Goal: Transaction & Acquisition: Purchase product/service

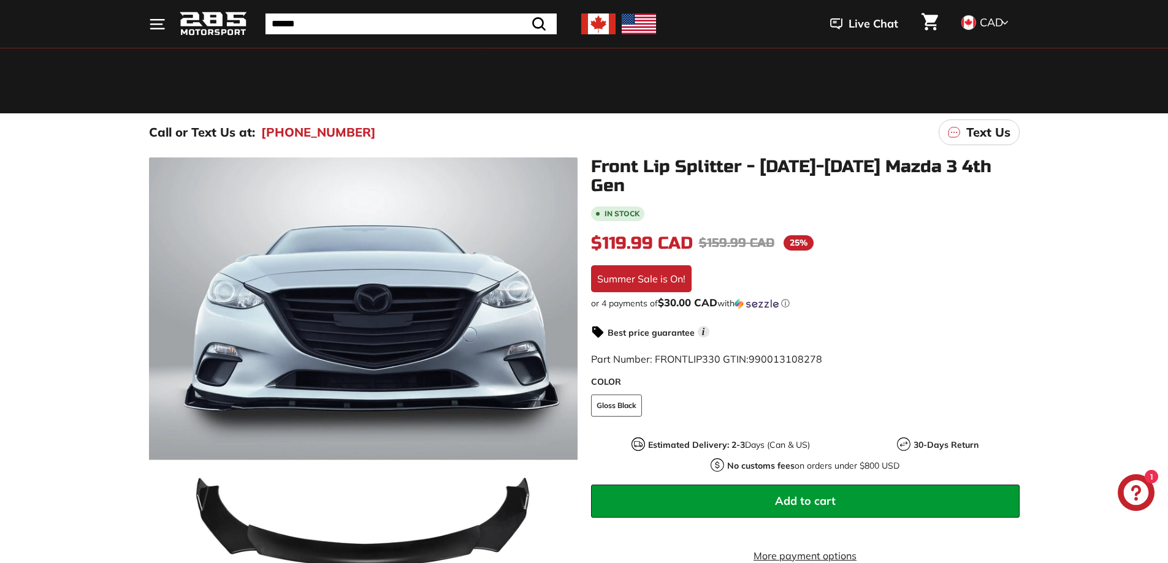
scroll to position [245, 0]
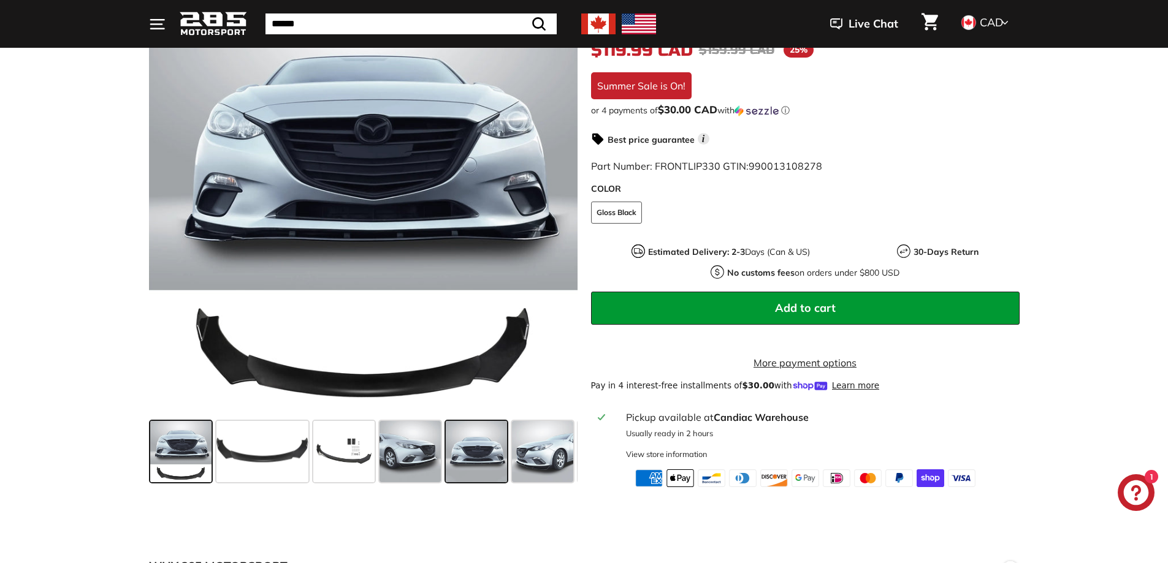
click at [482, 454] on span at bounding box center [476, 451] width 61 height 61
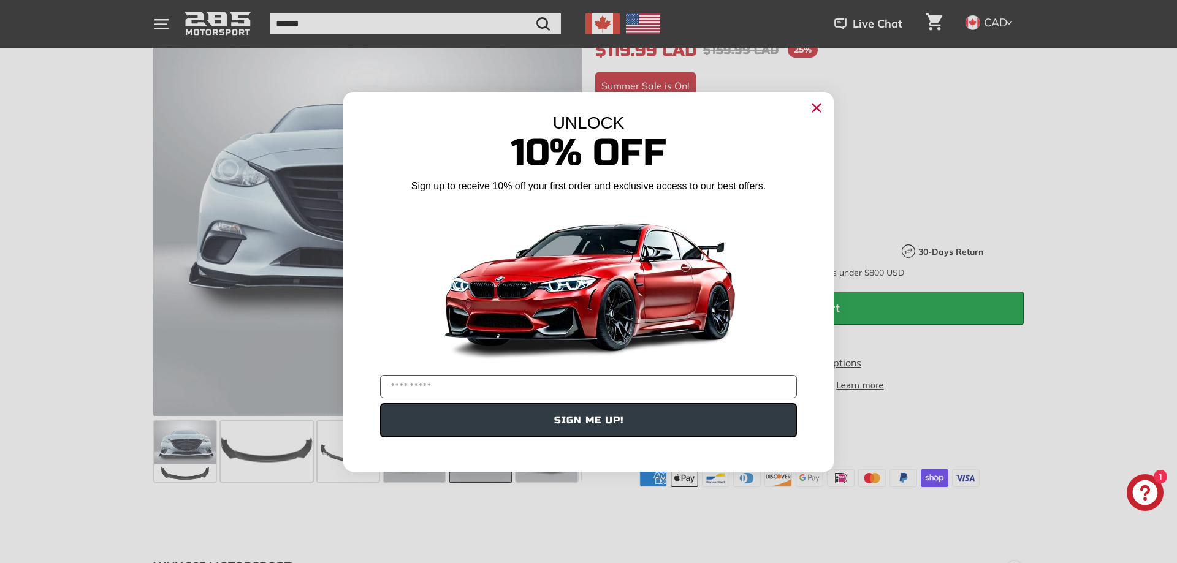
click at [824, 107] on circle "Close dialog" at bounding box center [816, 107] width 18 height 18
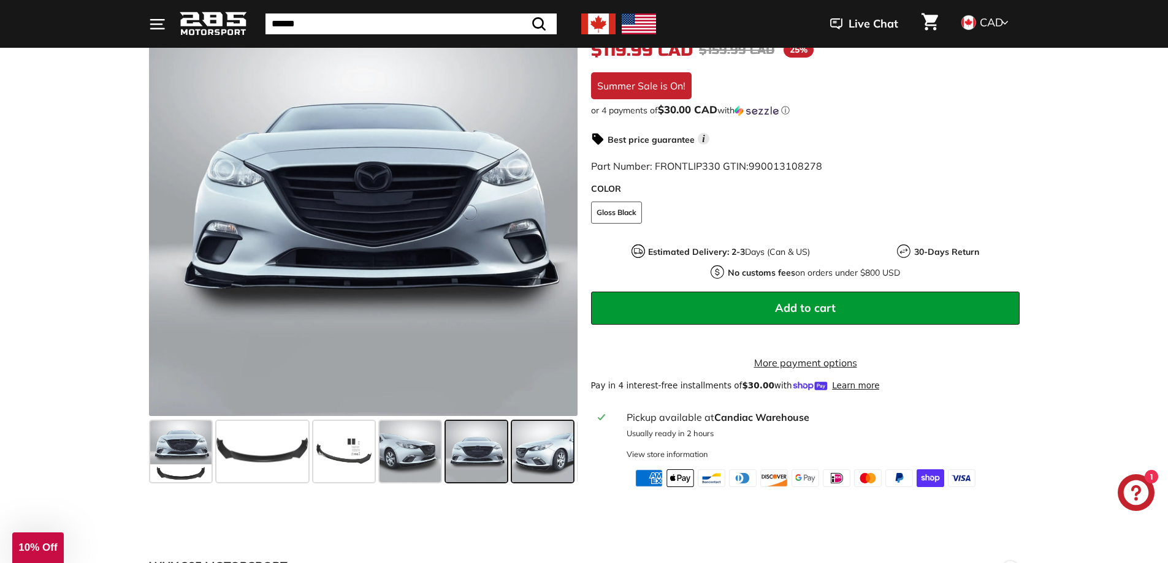
click at [539, 454] on span at bounding box center [542, 451] width 61 height 61
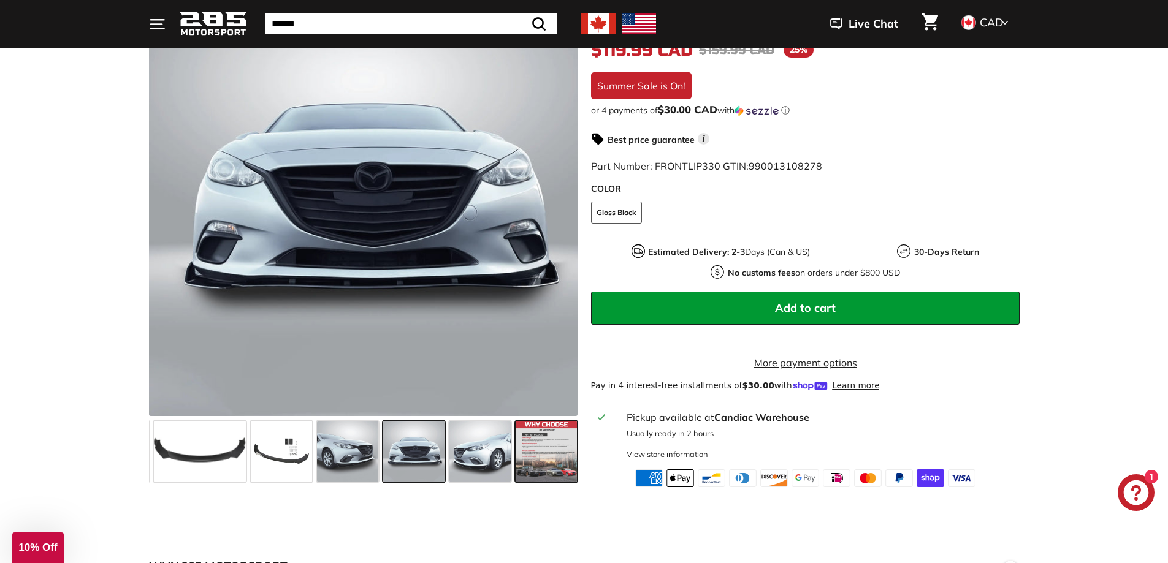
scroll to position [0, 64]
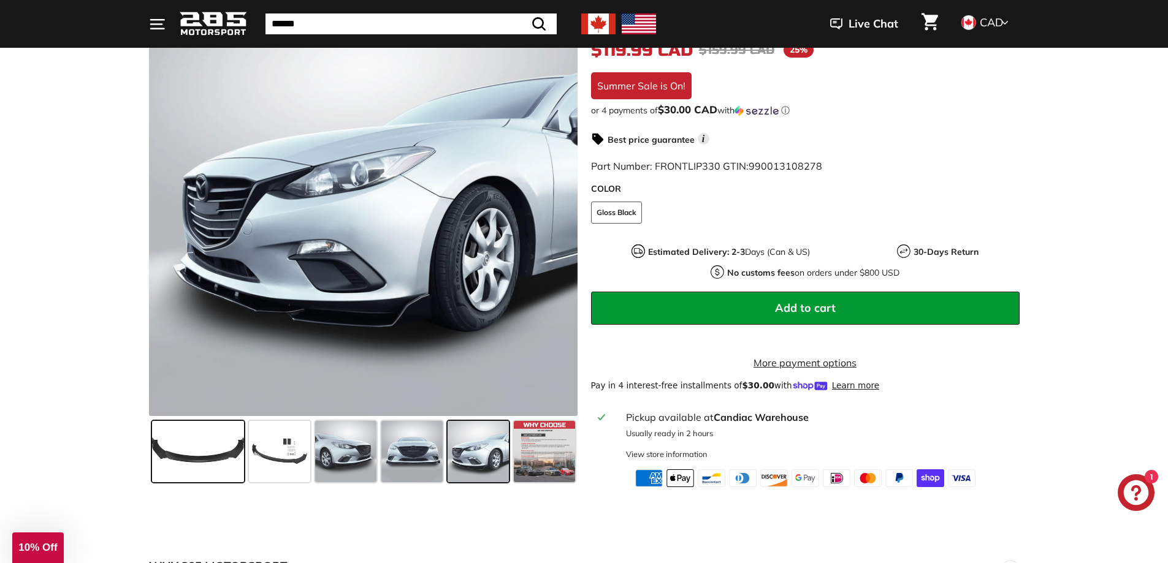
click at [215, 451] on span at bounding box center [198, 451] width 92 height 61
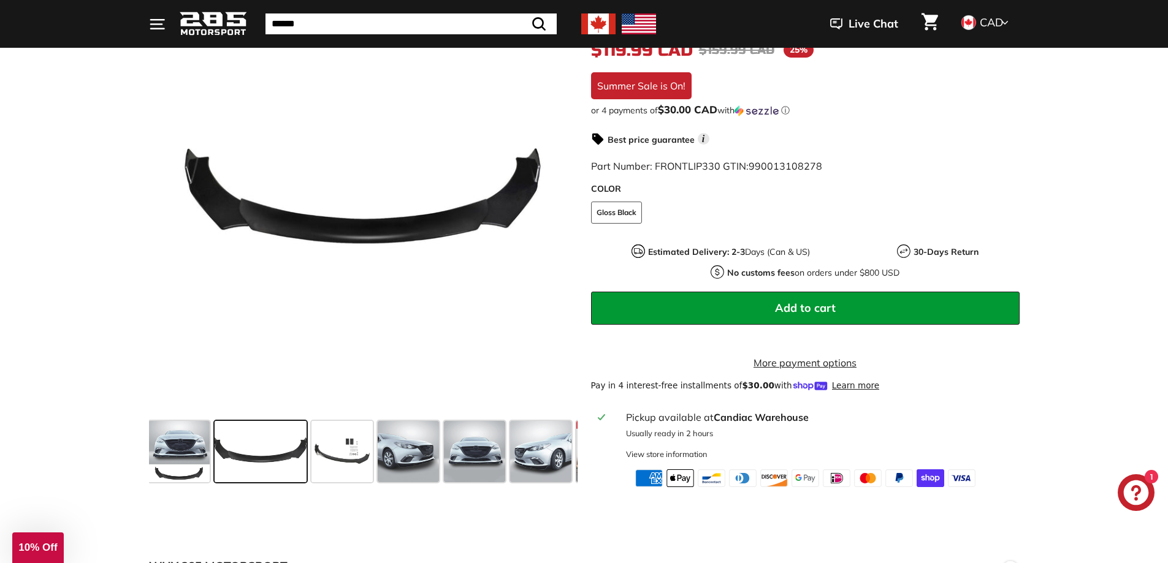
scroll to position [0, 0]
click at [340, 452] on span at bounding box center [343, 451] width 61 height 61
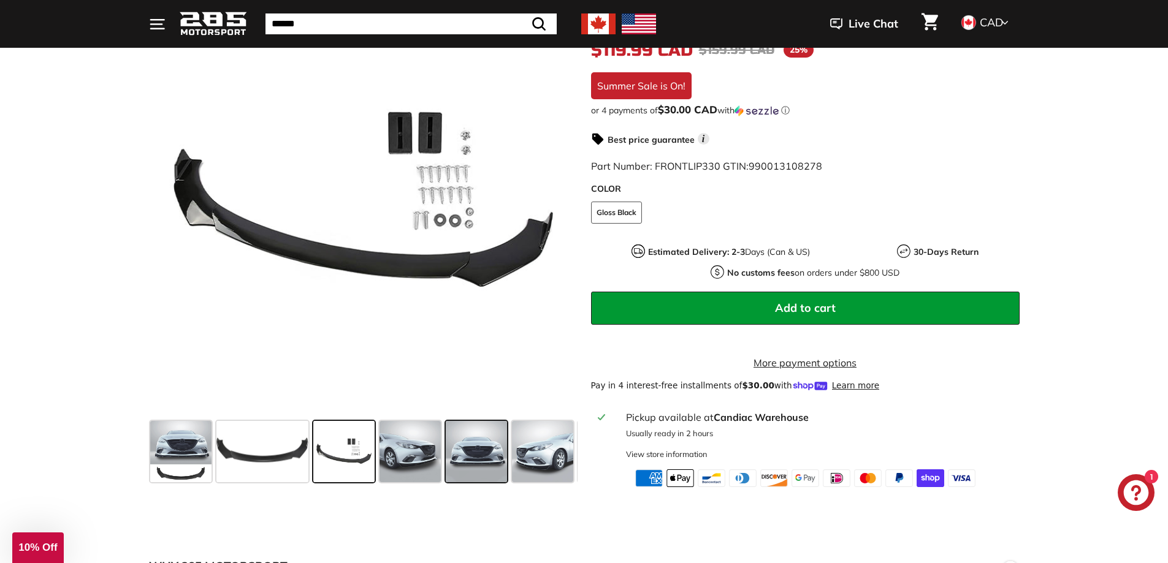
click at [473, 448] on span at bounding box center [476, 451] width 61 height 61
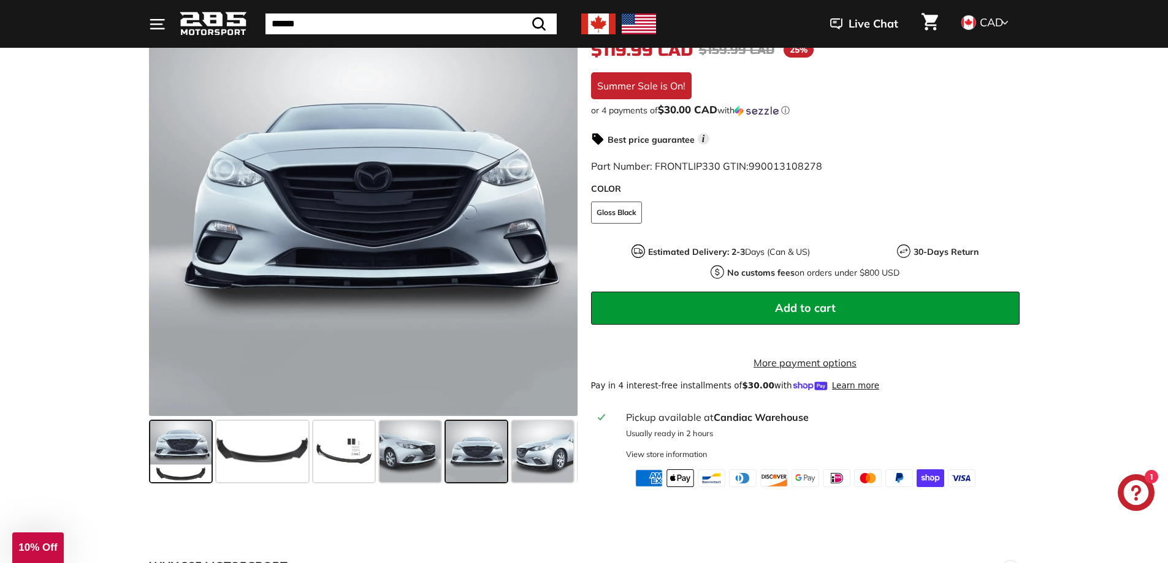
click at [177, 455] on span at bounding box center [180, 451] width 61 height 61
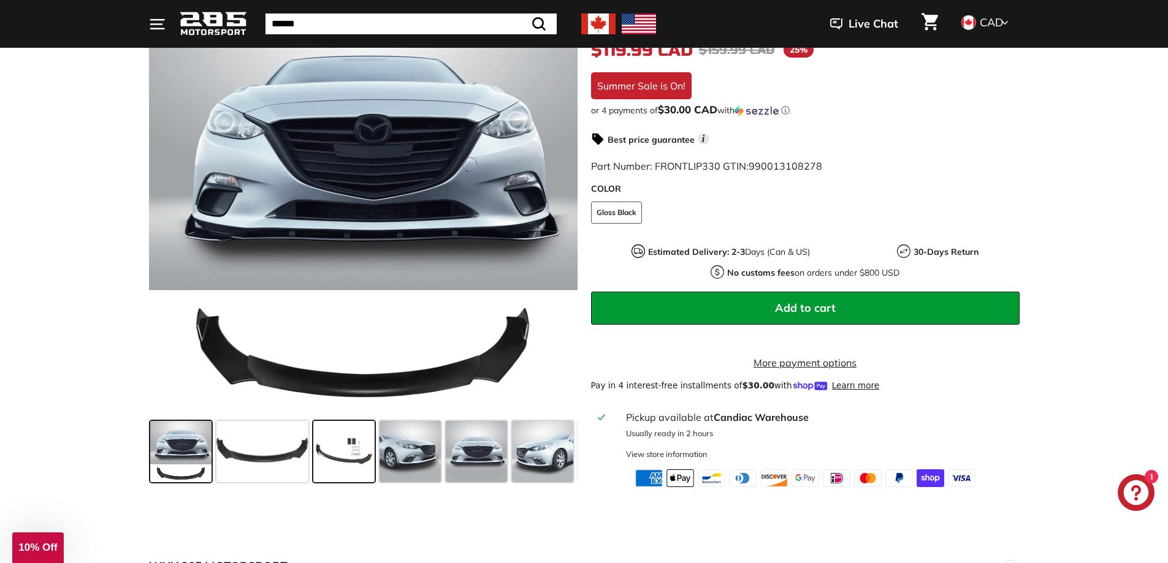
click at [344, 454] on span at bounding box center [343, 451] width 61 height 61
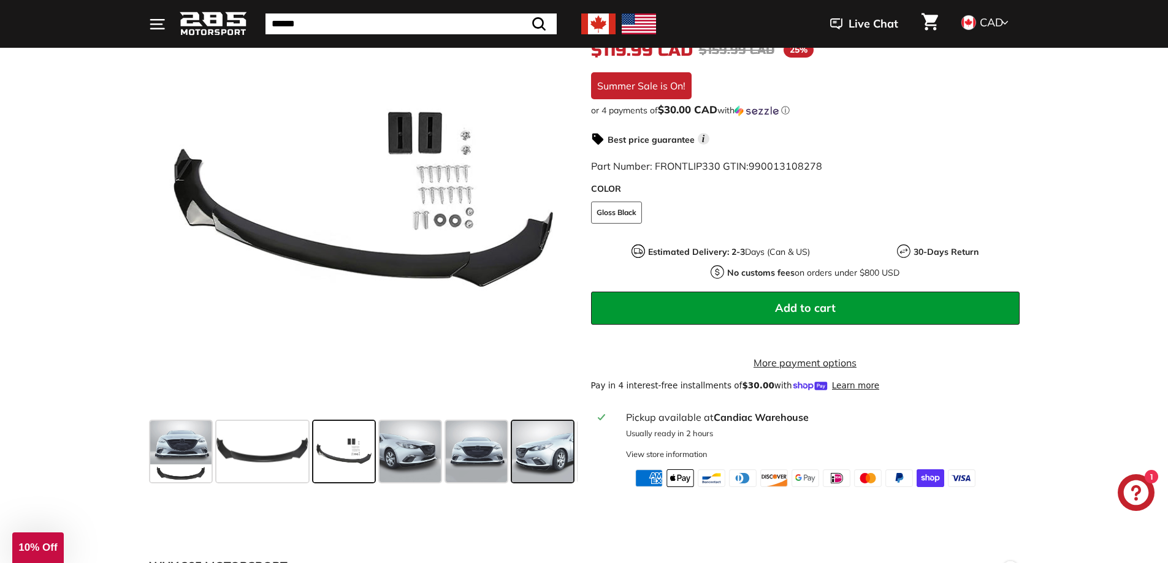
drag, startPoint x: 537, startPoint y: 466, endPoint x: 531, endPoint y: 470, distance: 7.1
click at [536, 467] on span at bounding box center [542, 451] width 61 height 61
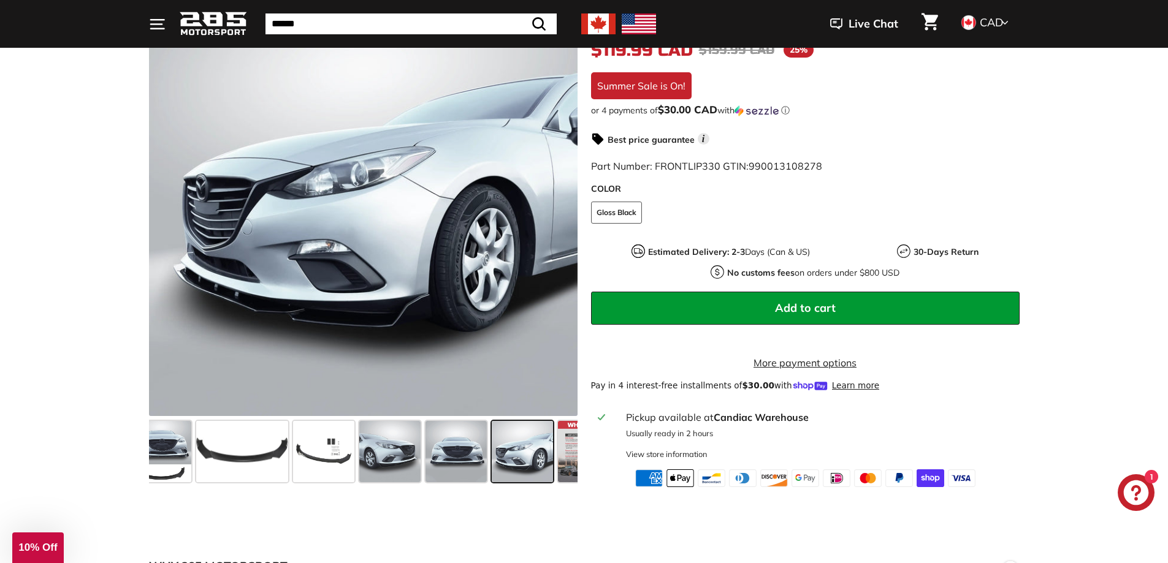
scroll to position [0, 64]
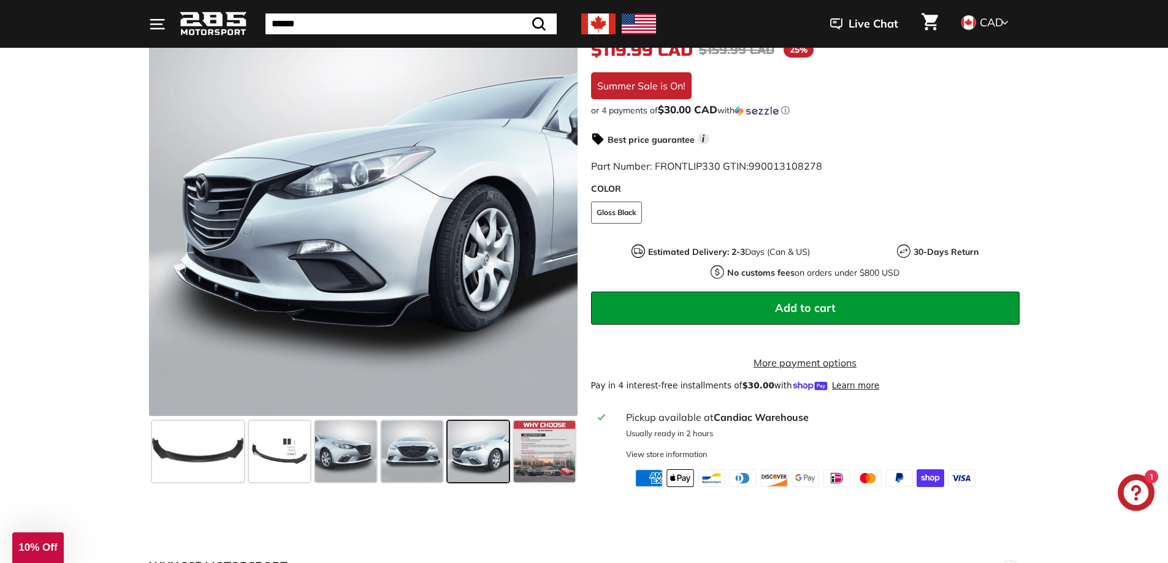
click at [593, 332] on shop-pay-wallet-button at bounding box center [592, 338] width 2 height 12
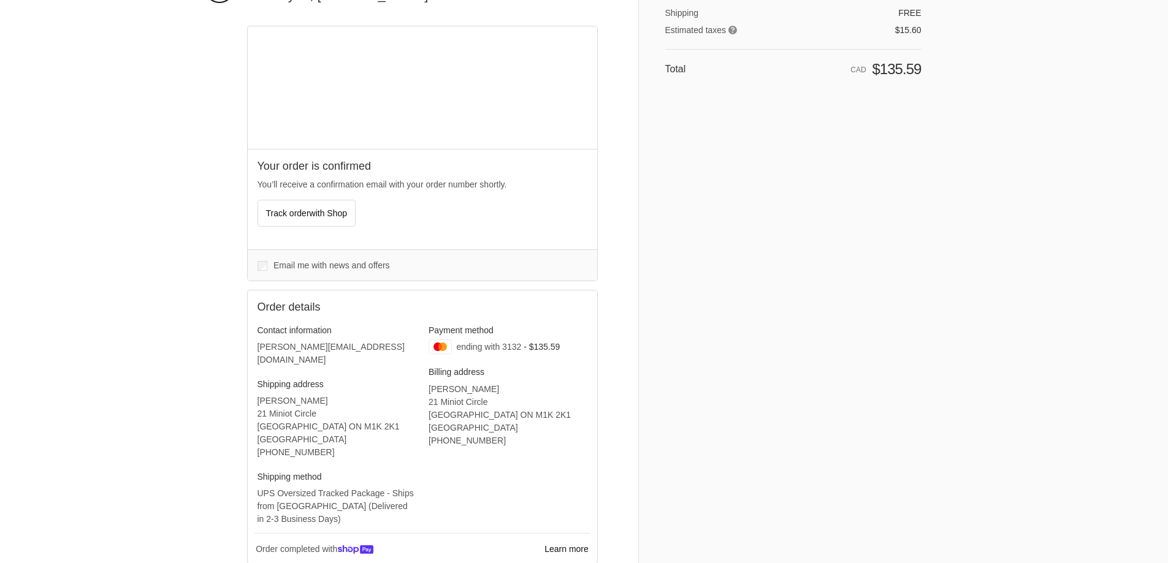
scroll to position [123, 0]
